Goal: Task Accomplishment & Management: Manage account settings

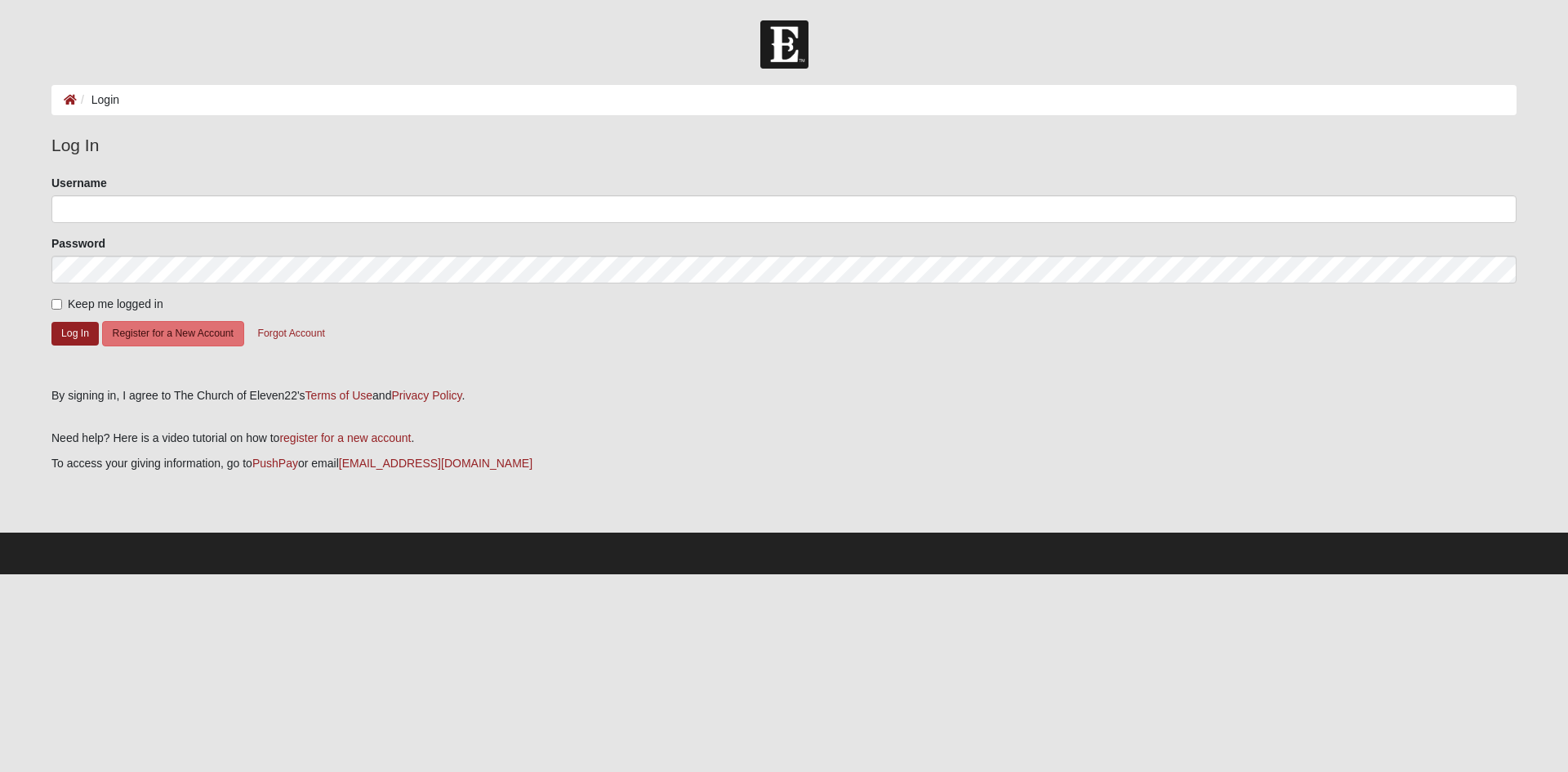
click at [316, 106] on ol "Login" at bounding box center [784, 100] width 1466 height 30
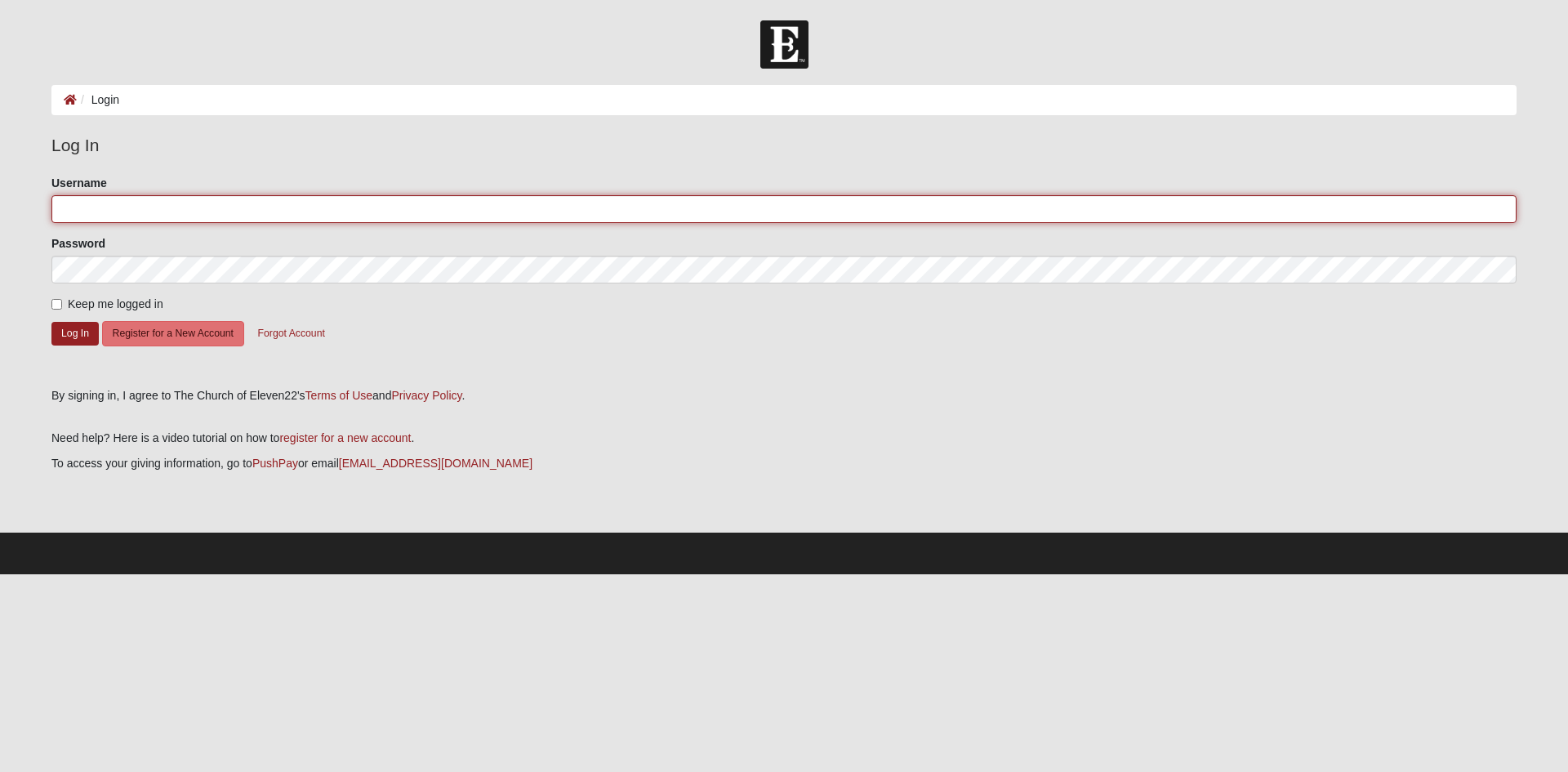
click at [100, 206] on input "Username" at bounding box center [784, 208] width 1466 height 28
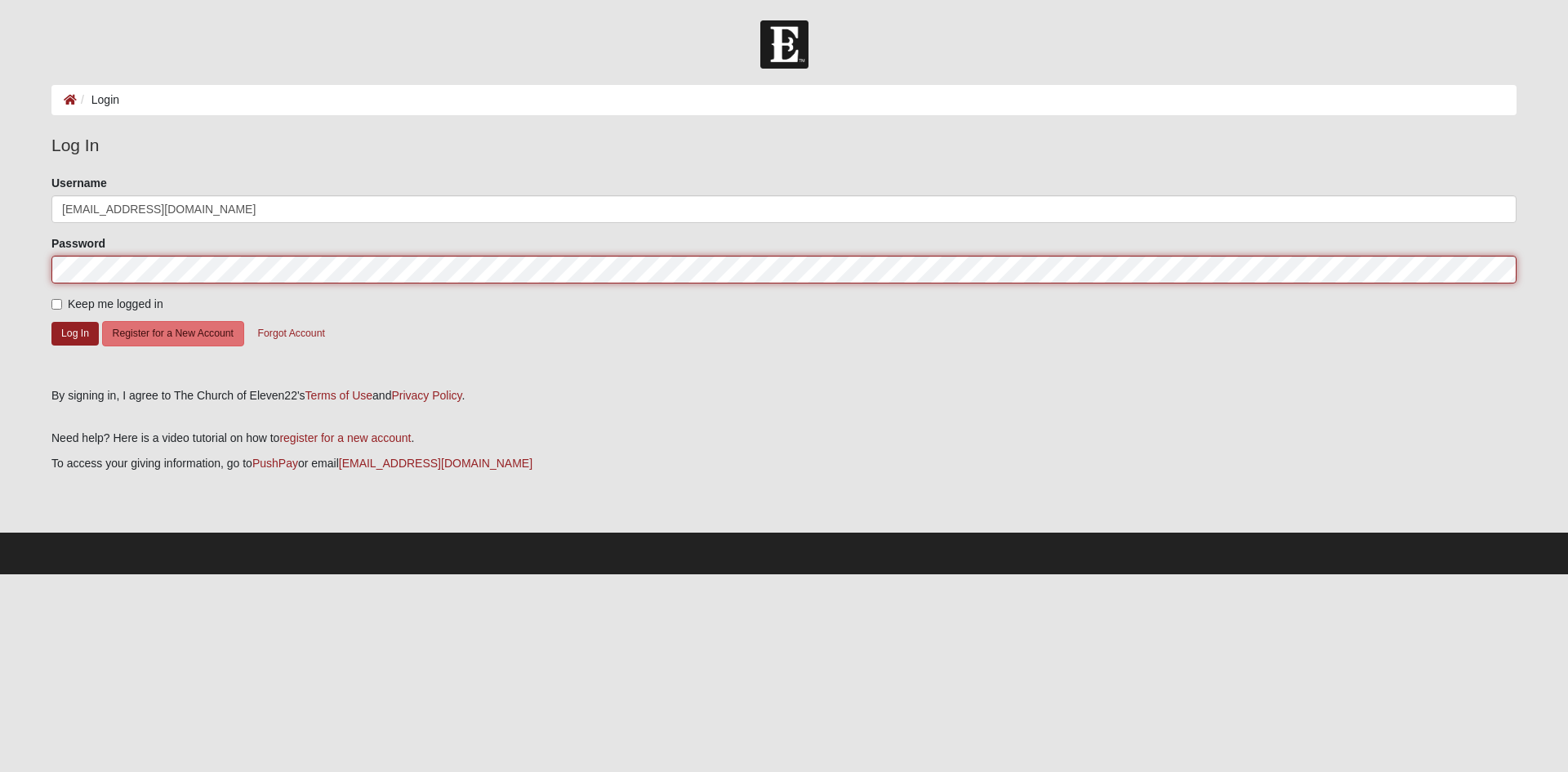
click at [52, 322] on button "Log In" at bounding box center [75, 334] width 47 height 24
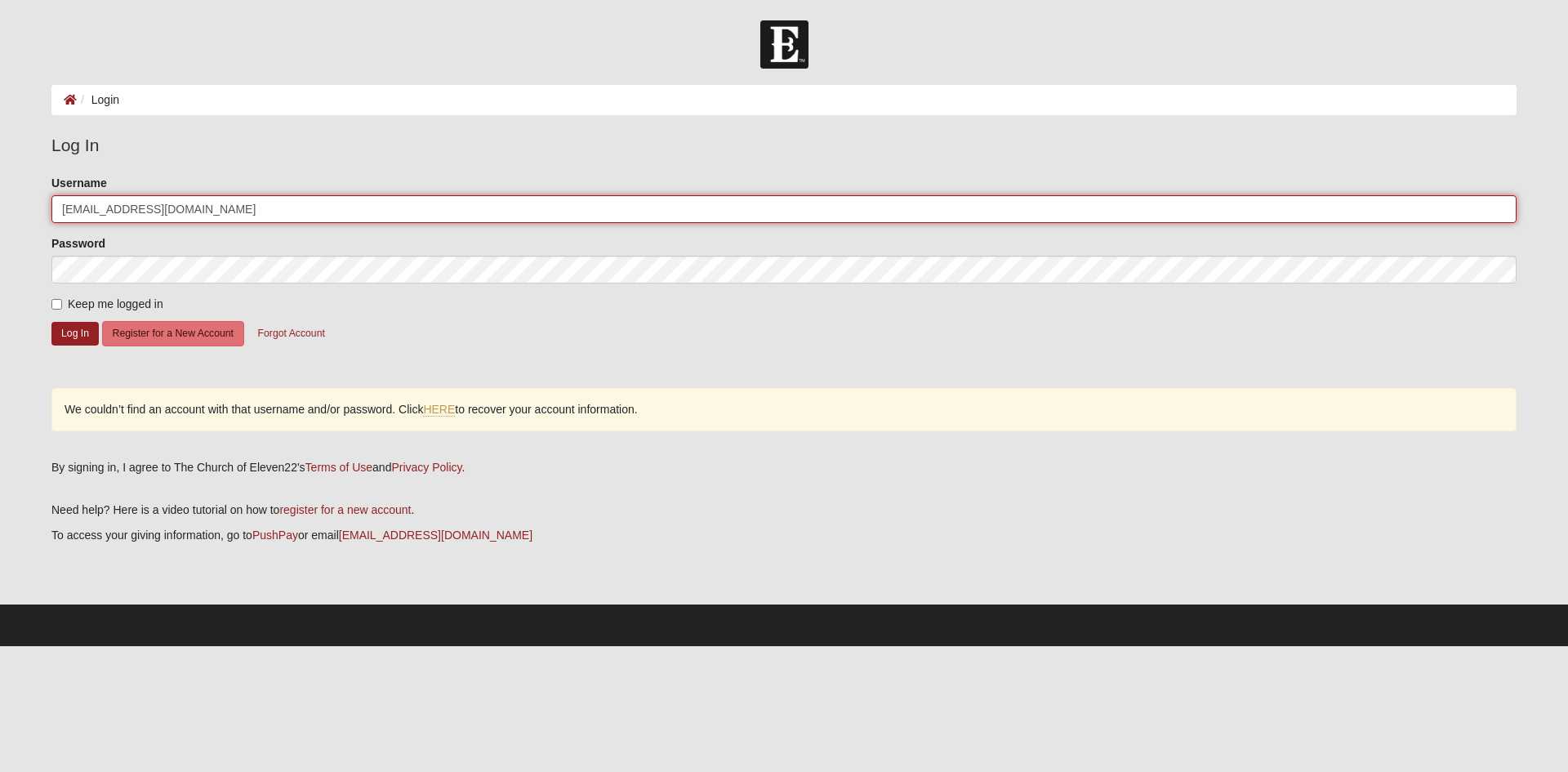
drag, startPoint x: 172, startPoint y: 207, endPoint x: 23, endPoint y: 215, distance: 149.2
click at [23, 215] on form "Log In Login Login Error Log In Please correct the following: Username dbarnes1…" at bounding box center [784, 333] width 1568 height 626
type input "dpbarnes12"
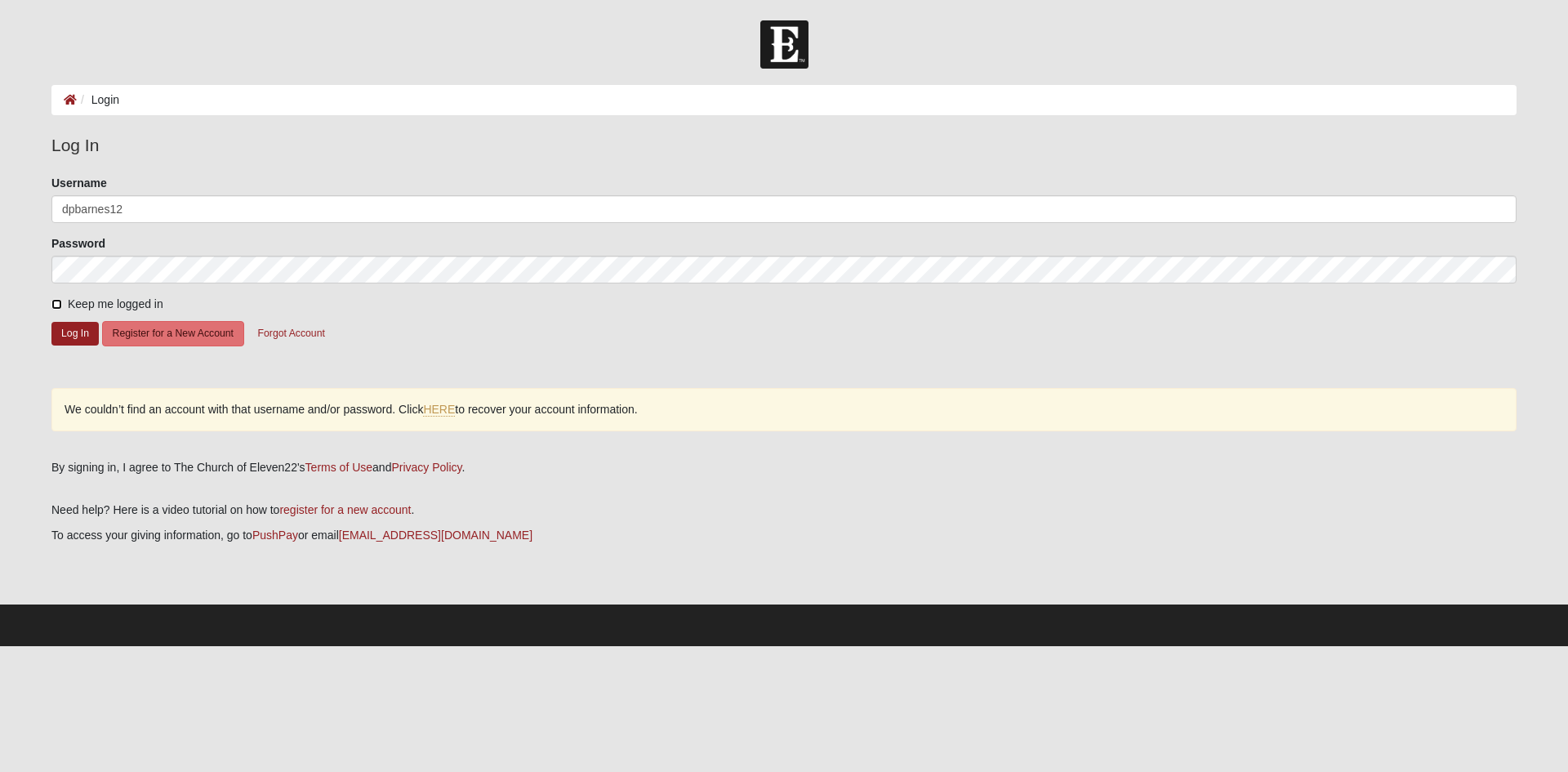
click at [52, 322] on button "Log In" at bounding box center [75, 334] width 47 height 24
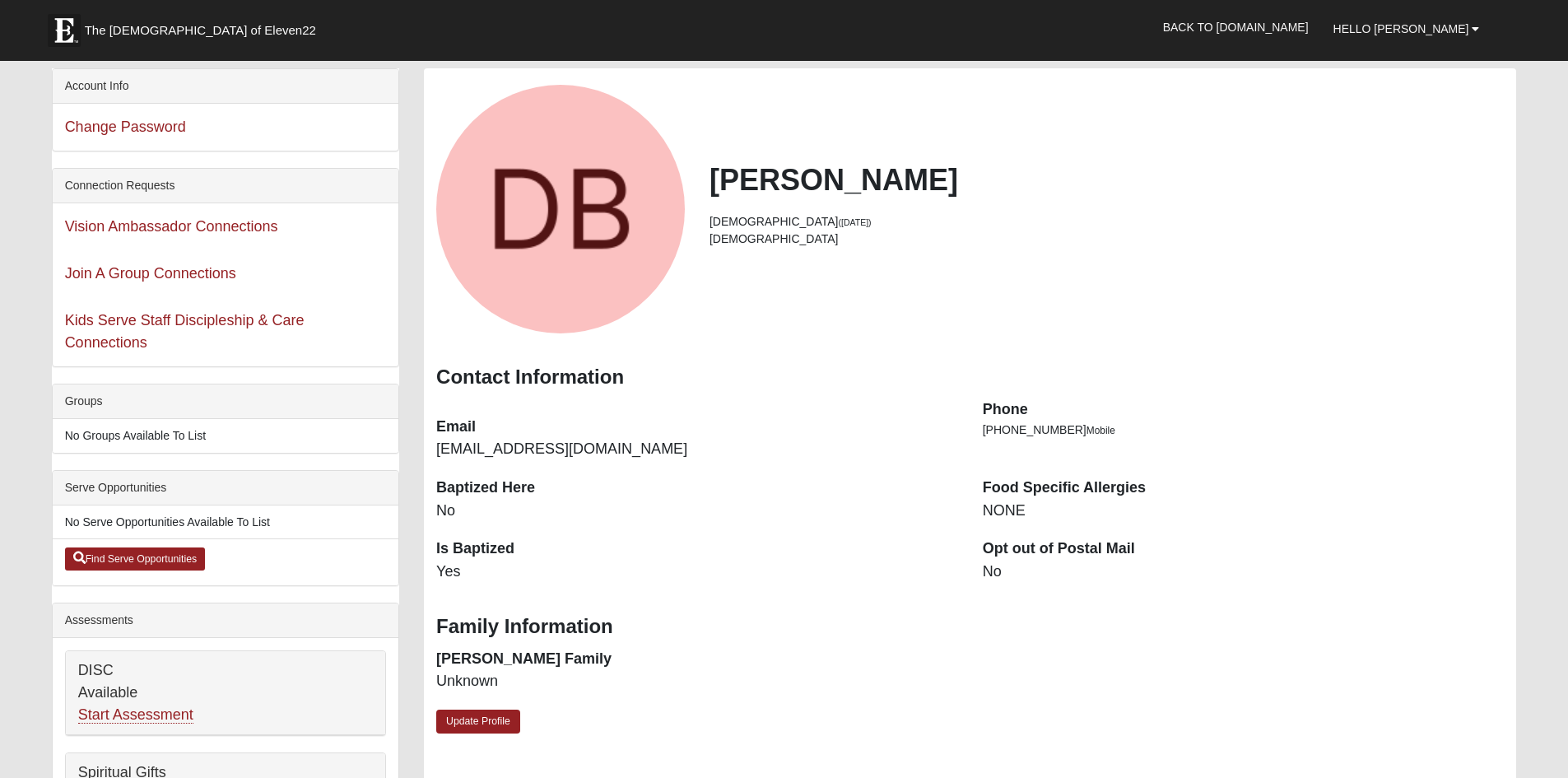
click at [786, 334] on div "[PERSON_NAME] [DEMOGRAPHIC_DATA] ([DATE]) [DEMOGRAPHIC_DATA] Contact Informatio…" at bounding box center [971, 420] width 1093 height 704
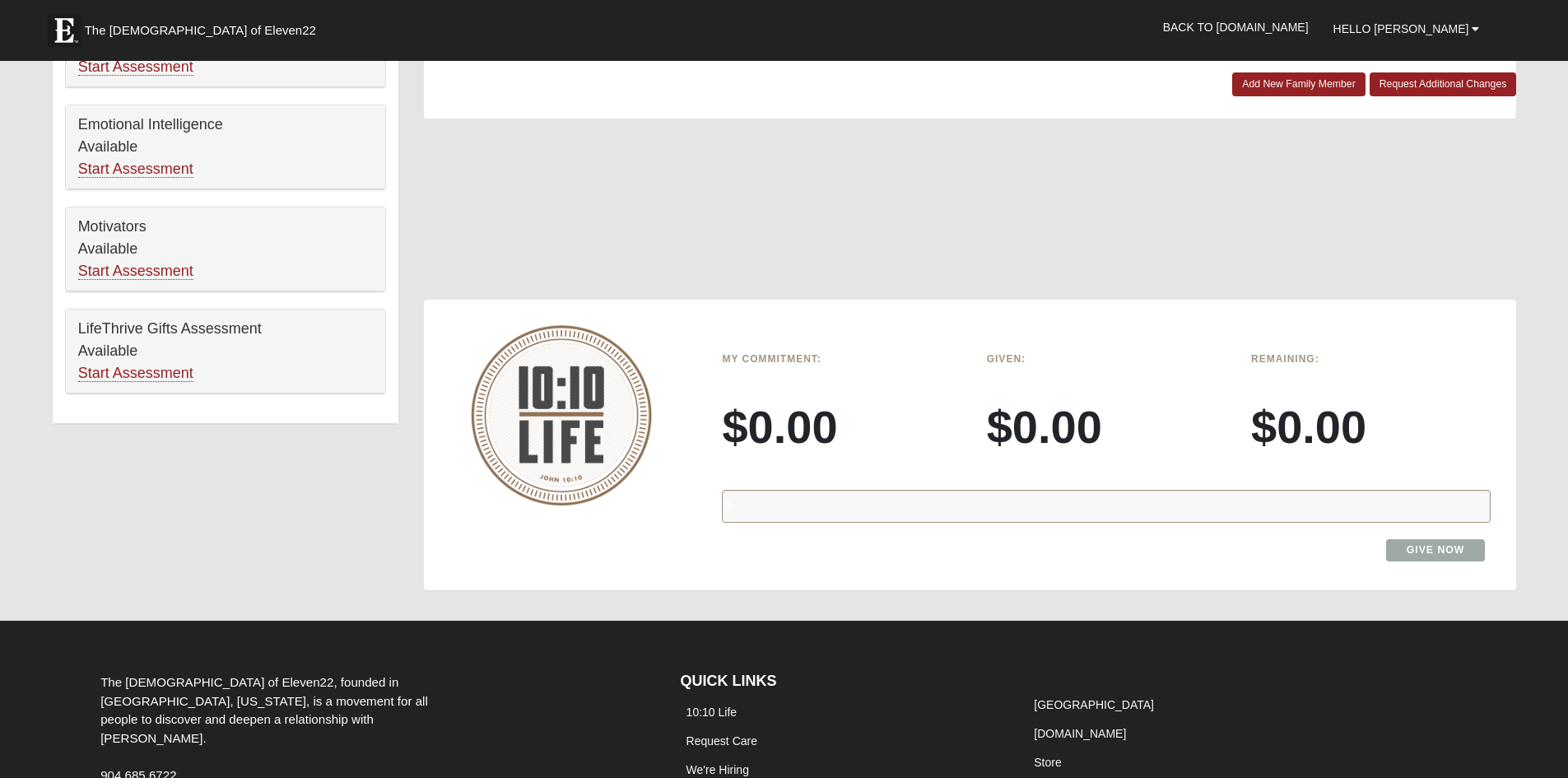
scroll to position [780, 0]
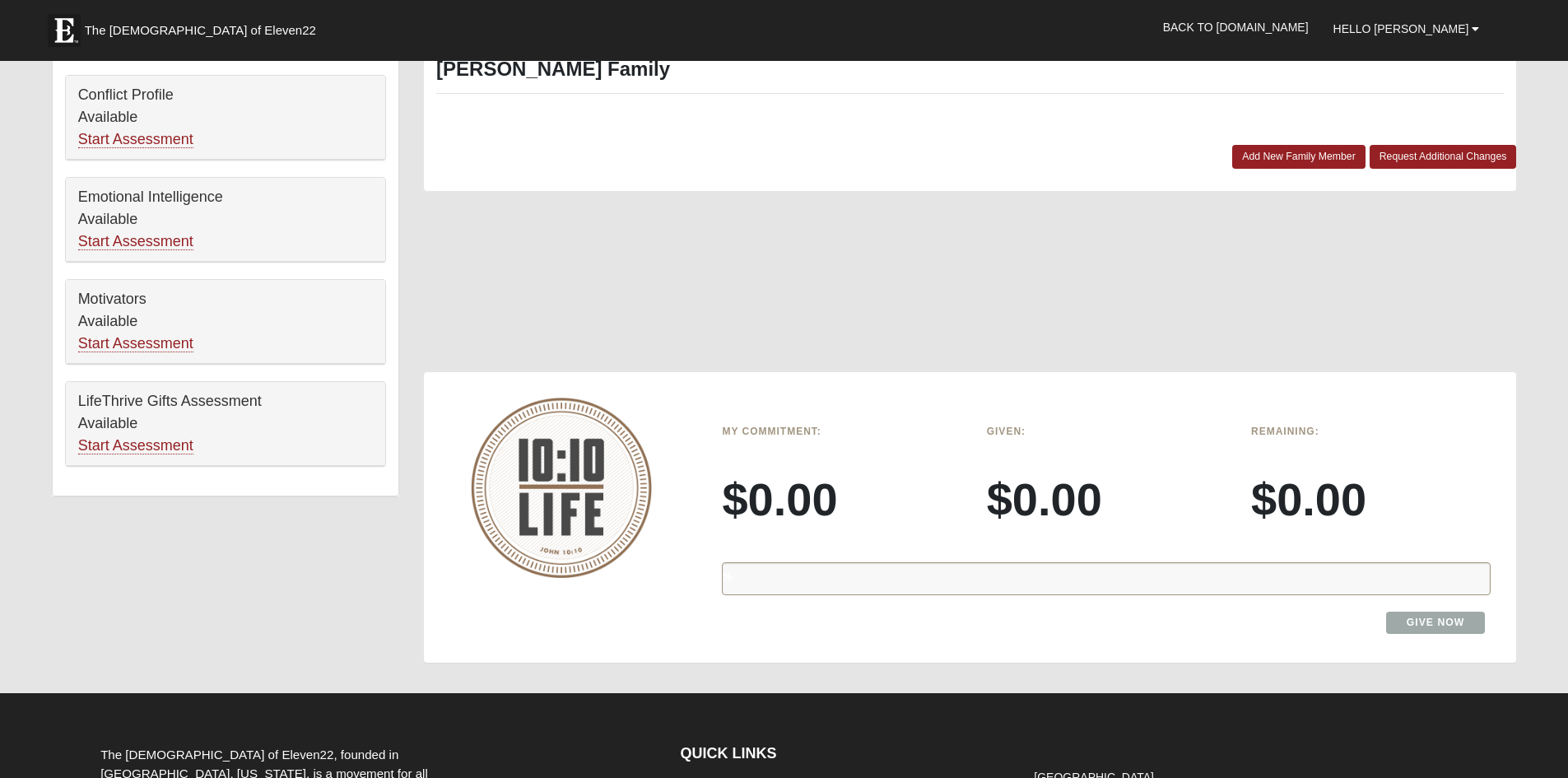
click at [774, 494] on h3 "$0.00" at bounding box center [841, 499] width 240 height 55
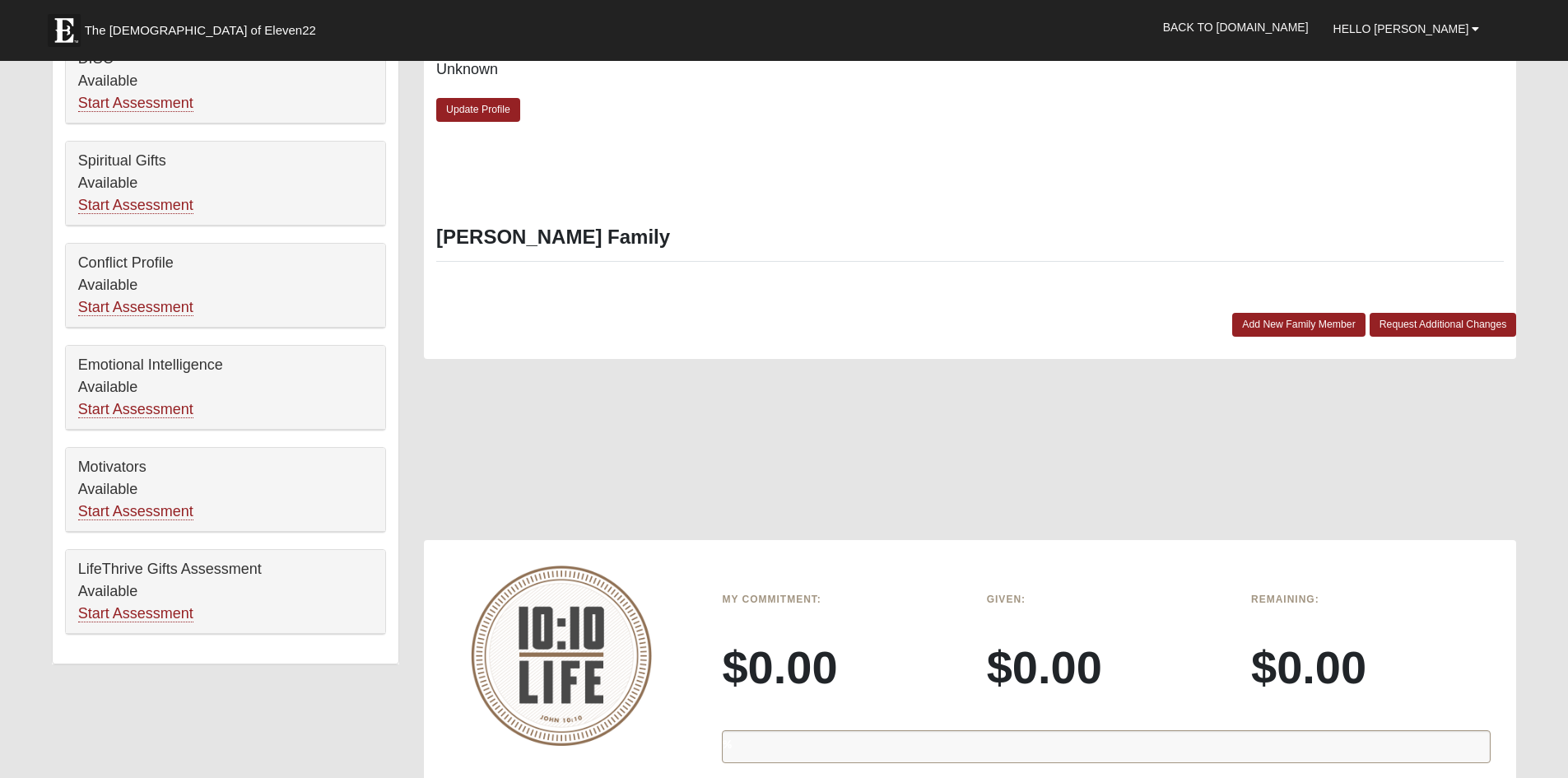
scroll to position [533, 0]
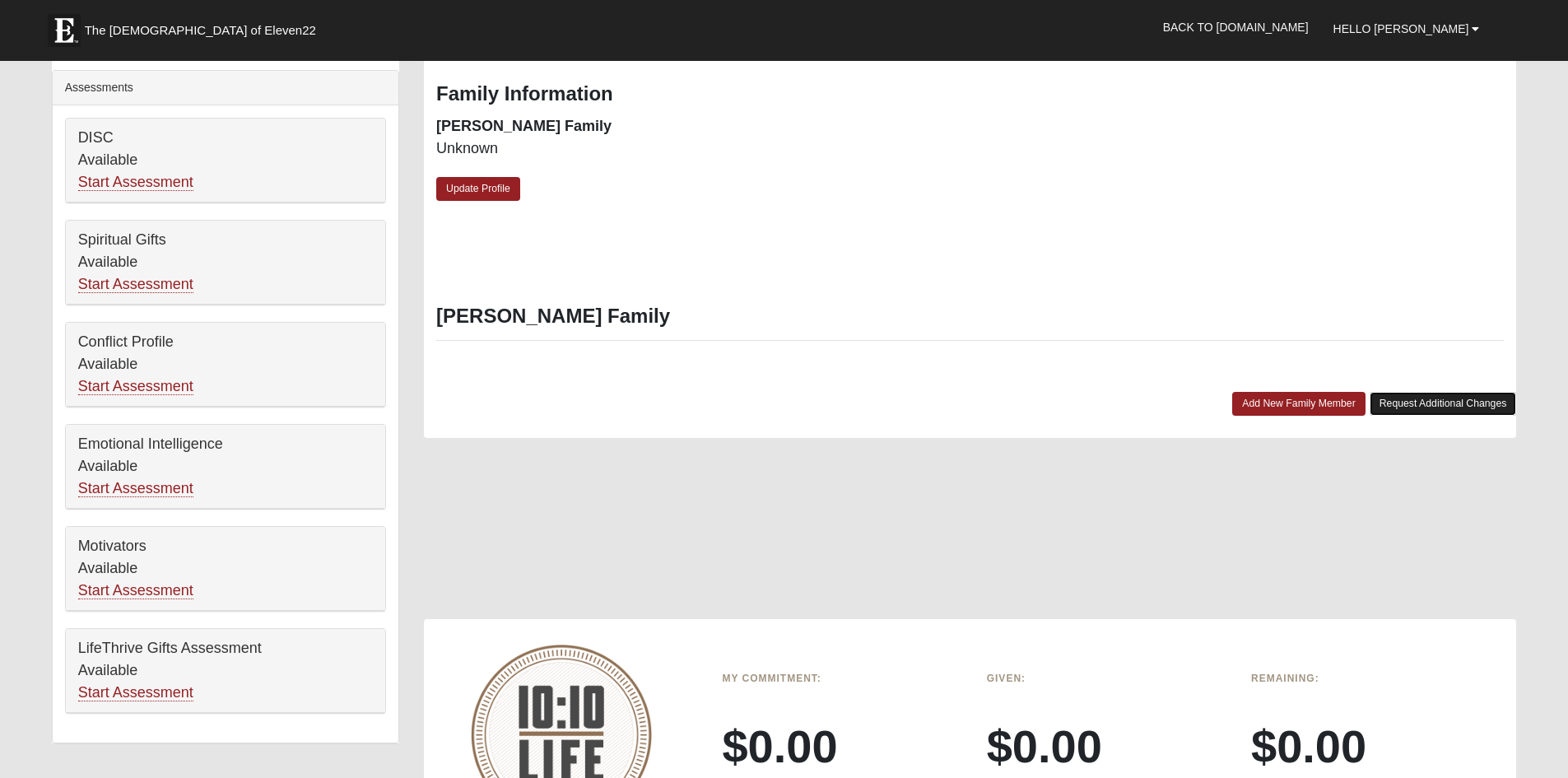
click at [1402, 406] on link "Request Additional Changes" at bounding box center [1443, 404] width 147 height 24
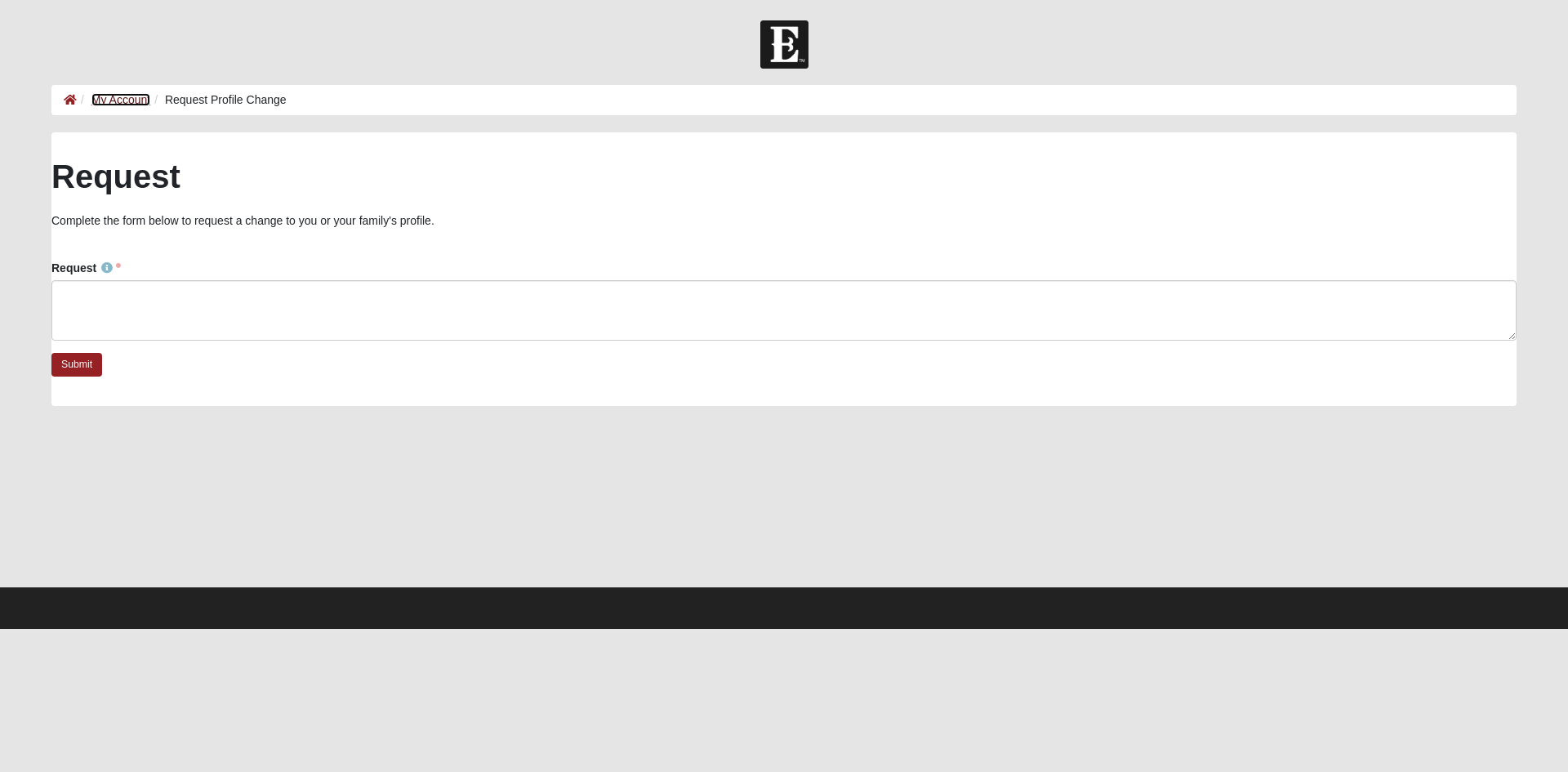
click at [138, 100] on link "My Account" at bounding box center [121, 100] width 59 height 13
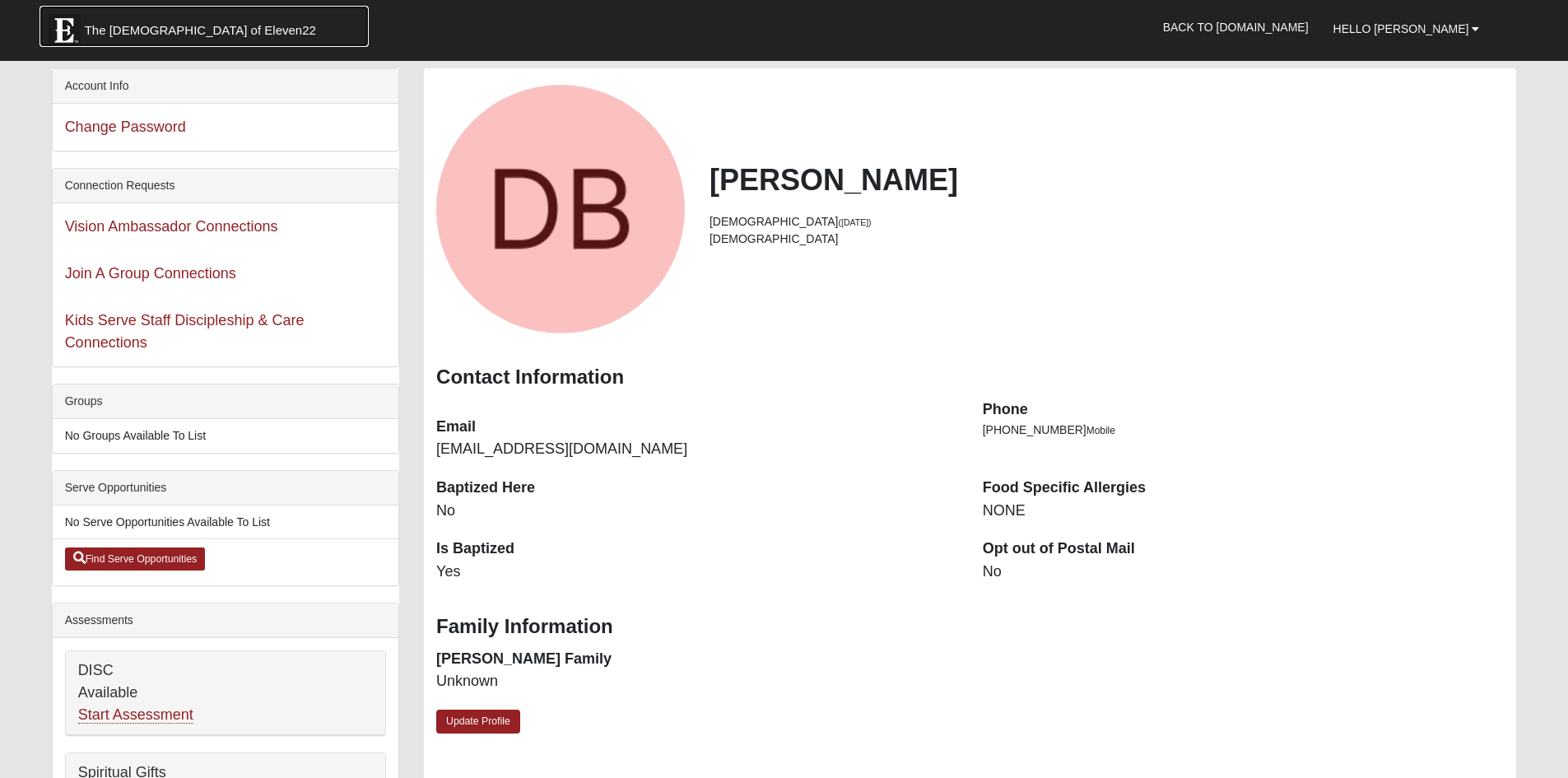
click at [158, 31] on span "The [DEMOGRAPHIC_DATA] of Eleven22" at bounding box center [201, 31] width 231 height 16
